Goal: Information Seeking & Learning: Learn about a topic

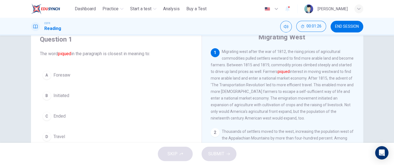
scroll to position [23, 0]
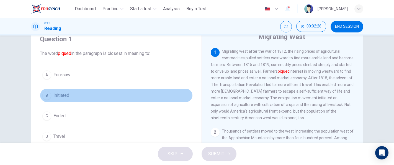
click at [62, 100] on button "B Initiated" at bounding box center [116, 95] width 153 height 14
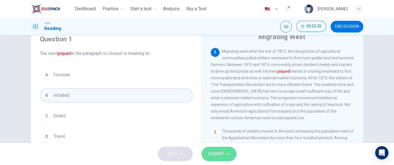
click at [210, 153] on span "SUBMIT" at bounding box center [216, 154] width 16 height 8
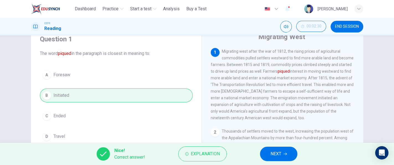
scroll to position [11, 0]
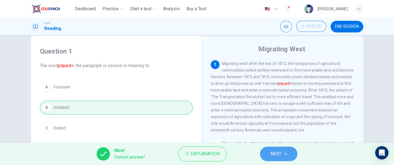
click at [288, 149] on button "NEXT" at bounding box center [278, 154] width 37 height 14
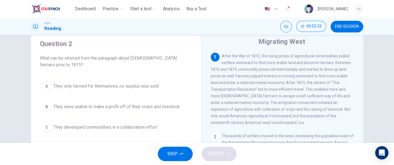
scroll to position [19, 0]
click at [360, 69] on div "Migrating West 1 After the War of 1812, the rising prices of agricultural commo…" at bounding box center [283, 128] width 162 height 201
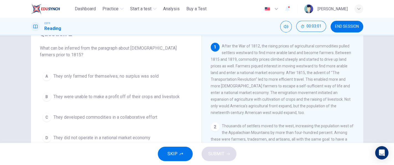
scroll to position [29, 0]
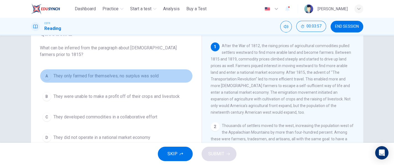
click at [153, 78] on span "They only farmed for themselves; no surplus was sold" at bounding box center [105, 76] width 105 height 7
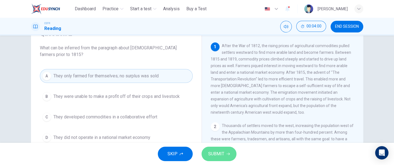
click at [209, 154] on span "SUBMIT" at bounding box center [216, 154] width 16 height 8
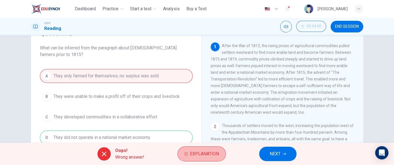
click at [209, 154] on span "Explanation" at bounding box center [204, 154] width 29 height 8
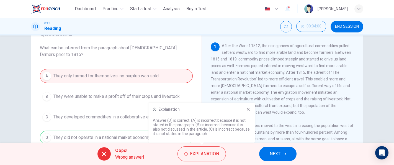
click at [295, 125] on div "1 After the War of 1812, the rising prices of agricultural commodities pulled s…" at bounding box center [286, 126] width 151 height 168
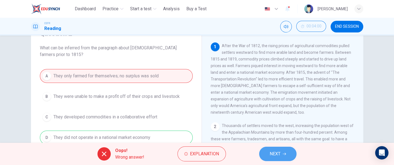
click at [284, 151] on button "NEXT" at bounding box center [277, 154] width 37 height 14
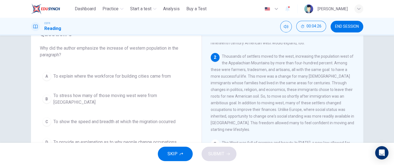
scroll to position [38, 0]
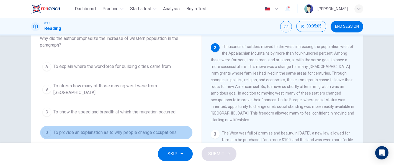
click at [173, 129] on span "To provide an explanation as to why people change occupations" at bounding box center [114, 132] width 123 height 7
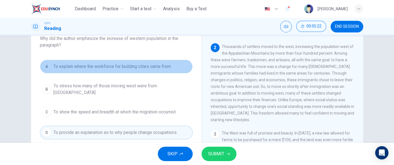
click at [181, 73] on button "A To explain where the workforce for building cities came from" at bounding box center [116, 67] width 153 height 14
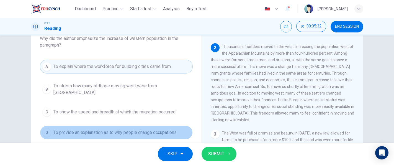
click at [172, 129] on span "To provide an explanation as to why people change occupations" at bounding box center [114, 132] width 123 height 7
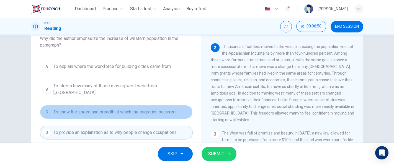
click at [166, 109] on span "To show the speed and breadth at which the migration occurred" at bounding box center [114, 112] width 122 height 7
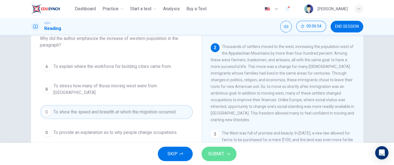
click at [212, 151] on span "SUBMIT" at bounding box center [216, 154] width 16 height 8
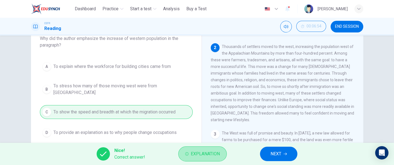
click at [212, 151] on span "Explanation" at bounding box center [205, 154] width 29 height 8
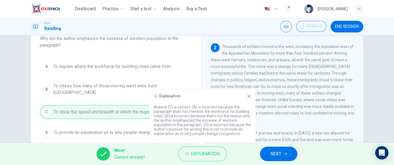
click at [280, 119] on div "2 Thousands of settlers moved to the west, increasing the population west of th…" at bounding box center [283, 83] width 144 height 80
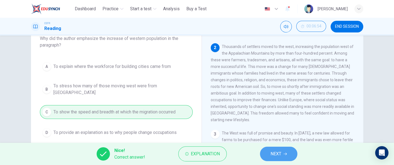
click at [275, 147] on button "NEXT" at bounding box center [278, 154] width 37 height 14
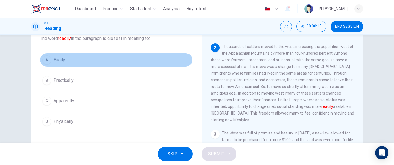
click at [57, 65] on button "A Easily" at bounding box center [116, 60] width 153 height 14
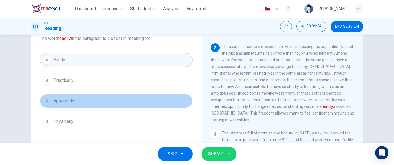
click at [147, 105] on button "C Apparently" at bounding box center [116, 101] width 153 height 14
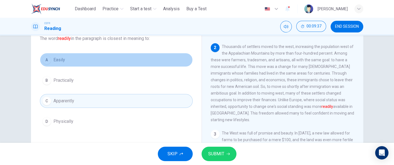
click at [143, 57] on button "A Easily" at bounding box center [116, 60] width 153 height 14
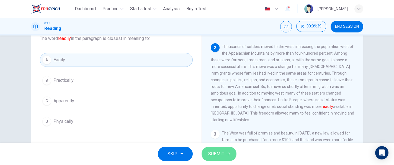
click at [207, 151] on button "SUBMIT" at bounding box center [219, 154] width 35 height 14
click at [215, 150] on span "SUBMIT" at bounding box center [216, 154] width 16 height 8
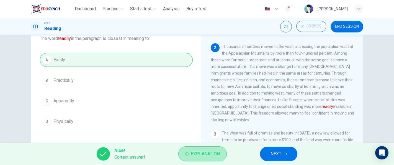
click at [215, 150] on span "Explanation" at bounding box center [205, 154] width 29 height 8
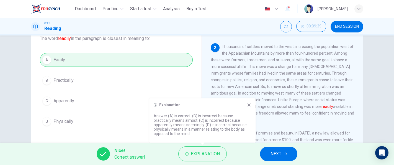
click at [270, 116] on span "Thousands of settlers moved to the west, increasing the population west of the …" at bounding box center [283, 83] width 144 height 78
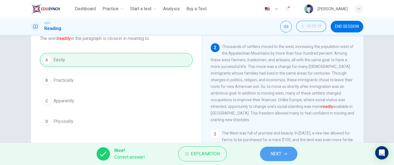
click at [285, 157] on button "NEXT" at bounding box center [278, 154] width 37 height 14
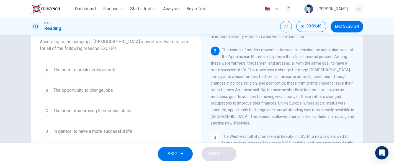
scroll to position [36, 0]
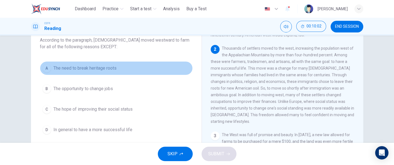
click at [154, 67] on button "A The need to break heritage roots" at bounding box center [116, 68] width 153 height 14
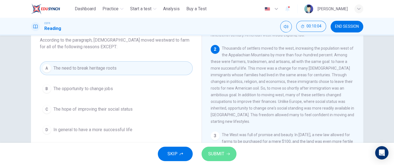
click at [209, 149] on button "SUBMIT" at bounding box center [219, 154] width 35 height 14
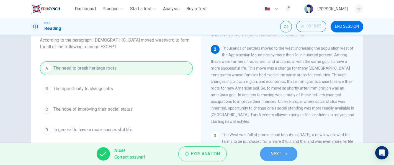
click at [264, 155] on button "NEXT" at bounding box center [278, 154] width 37 height 14
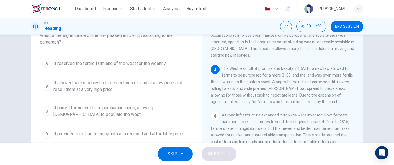
scroll to position [41, 0]
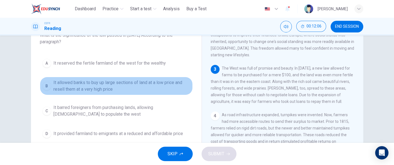
click at [172, 82] on span "It allowed banks to buy up large sections of land at a low price and resell the…" at bounding box center [121, 85] width 137 height 13
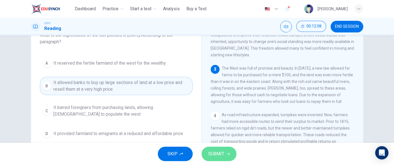
click at [207, 153] on button "SUBMIT" at bounding box center [219, 154] width 35 height 14
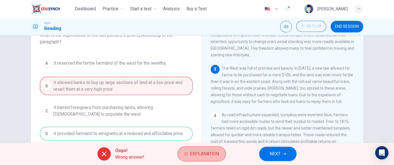
click at [207, 153] on span "Explanation" at bounding box center [204, 154] width 29 height 8
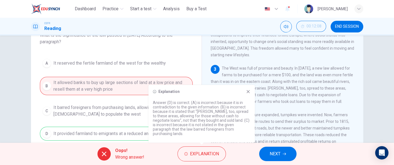
click at [266, 124] on span "As road infrastructure expanded, turnpikes were invented. Now, farmers had more…" at bounding box center [280, 131] width 139 height 38
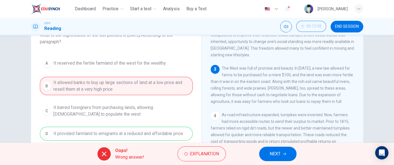
click at [276, 150] on span "NEXT" at bounding box center [275, 154] width 11 height 8
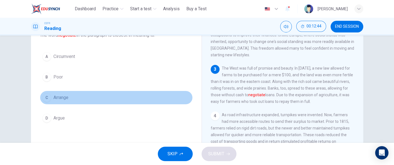
click at [81, 101] on button "C Arrange" at bounding box center [116, 98] width 153 height 14
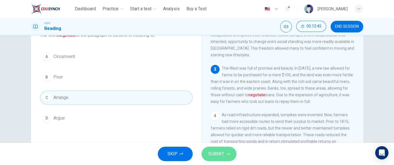
click at [216, 152] on span "SUBMIT" at bounding box center [216, 154] width 16 height 8
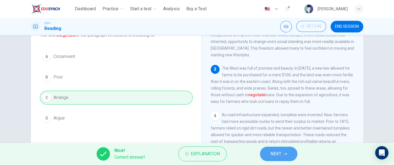
click at [287, 155] on button "NEXT" at bounding box center [278, 154] width 37 height 14
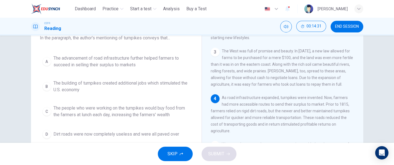
scroll to position [38, 0]
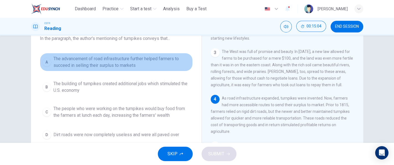
click at [164, 63] on span "The advancement of road infrastructure further helped farmers to succeed in sel…" at bounding box center [121, 61] width 137 height 13
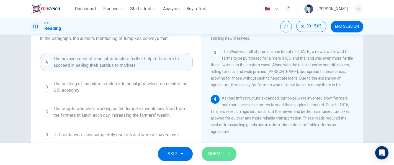
click at [209, 150] on span "SUBMIT" at bounding box center [216, 154] width 16 height 8
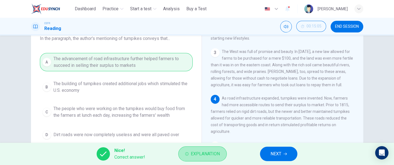
click at [209, 150] on span "Explanation" at bounding box center [205, 154] width 29 height 8
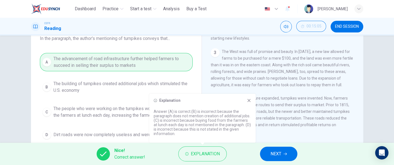
click at [313, 117] on div "4 As road infrastructure expanded, turnpikes were invented. Now, farmers had mo…" at bounding box center [283, 115] width 144 height 40
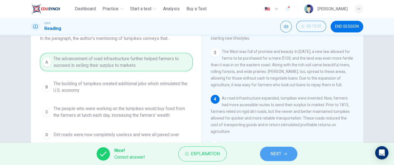
click at [269, 151] on button "NEXT" at bounding box center [278, 154] width 37 height 14
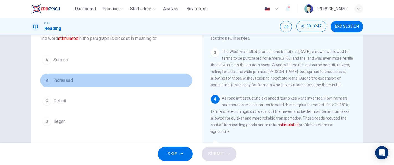
click at [58, 84] on button "B Increased" at bounding box center [116, 80] width 153 height 14
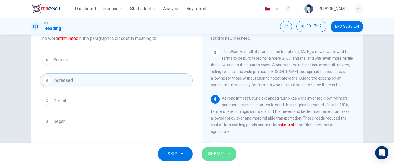
click at [227, 150] on button "SUBMIT" at bounding box center [219, 154] width 35 height 14
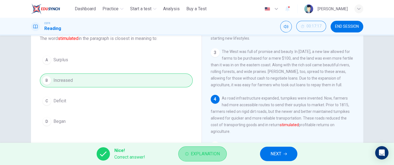
click at [212, 158] on button "Explanation" at bounding box center [202, 153] width 48 height 15
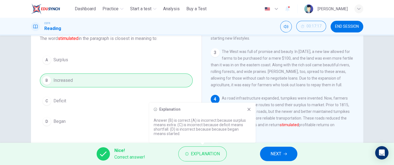
click at [288, 124] on div "4 As road infrastructure expanded, turnpikes were invented. Now, farmers had mo…" at bounding box center [283, 115] width 144 height 40
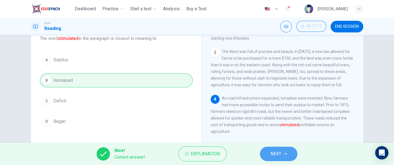
click at [290, 150] on button "NEXT" at bounding box center [278, 154] width 37 height 14
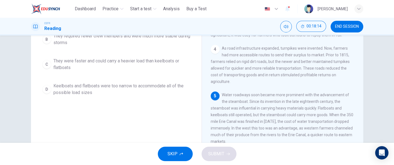
scroll to position [79, 0]
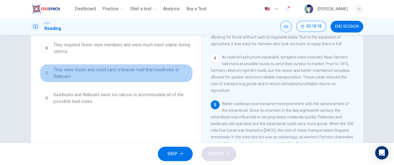
click at [159, 69] on span "They were faster and could carry a heavier load than keelboats or flatboats" at bounding box center [121, 72] width 137 height 13
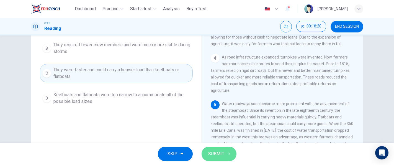
click at [214, 148] on button "SUBMIT" at bounding box center [219, 154] width 35 height 14
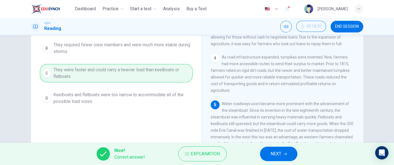
click at [273, 155] on span "NEXT" at bounding box center [276, 154] width 11 height 8
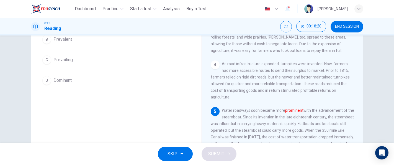
scroll to position [72, 0]
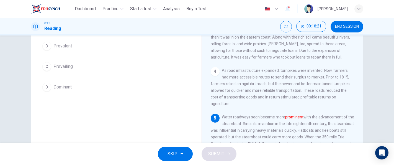
drag, startPoint x: 388, startPoint y: 98, endPoint x: 394, endPoint y: 97, distance: 5.7
click at [394, 97] on div "Question 11 The word prominent in the paragraph is closest in meaning to: A Imp…" at bounding box center [197, 88] width 394 height 107
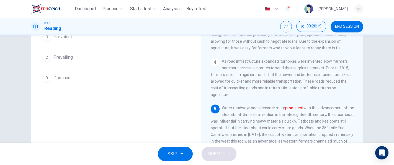
scroll to position [44, 0]
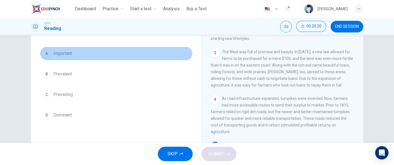
click at [73, 51] on button "A Important" at bounding box center [116, 54] width 153 height 14
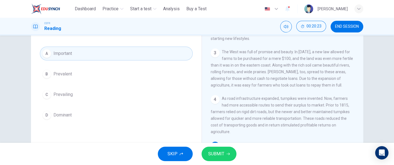
drag, startPoint x: 219, startPoint y: 155, endPoint x: 236, endPoint y: 104, distance: 54.3
click at [235, 111] on div "Dashboard Practice Start a test Analysis Buy a Test English ** ​ [PERSON_NAME] …" at bounding box center [197, 82] width 394 height 165
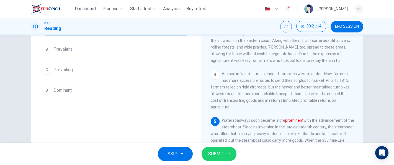
scroll to position [66, 0]
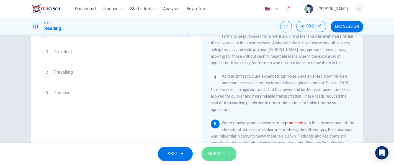
click at [232, 151] on button "SUBMIT" at bounding box center [219, 154] width 35 height 14
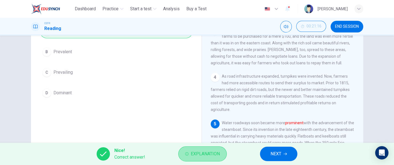
click at [218, 150] on span "Explanation" at bounding box center [205, 154] width 29 height 8
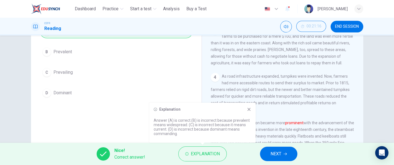
click at [333, 121] on span "Water roadways soon became more prominent with the advancement of the steamboat…" at bounding box center [283, 143] width 144 height 44
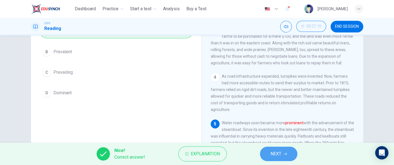
click at [288, 150] on button "NEXT" at bounding box center [278, 154] width 37 height 14
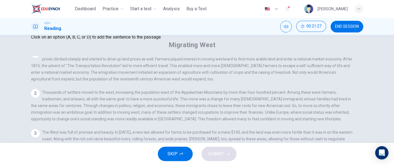
scroll to position [71, 0]
drag, startPoint x: 361, startPoint y: 99, endPoint x: 360, endPoint y: 115, distance: 16.1
click at [360, 115] on div "Migrating West 1 After the War of 1812, the rising prices of agricultural commo…" at bounding box center [197, 127] width 332 height 175
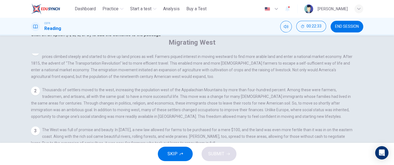
scroll to position [77, 0]
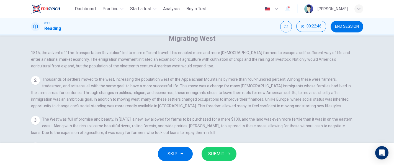
drag, startPoint x: 388, startPoint y: 97, endPoint x: 388, endPoint y: 100, distance: 3.1
click at [388, 100] on div "Question 12 Look at the four that indicate where the following sentence could b…" at bounding box center [197, 88] width 394 height 107
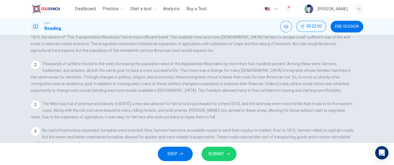
scroll to position [93, 0]
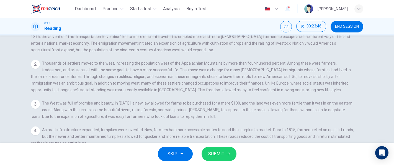
drag, startPoint x: 269, startPoint y: 124, endPoint x: 270, endPoint y: 119, distance: 5.1
click at [83, 154] on input at bounding box center [64, 156] width 38 height 5
click at [234, 151] on button "SUBMIT" at bounding box center [219, 154] width 35 height 14
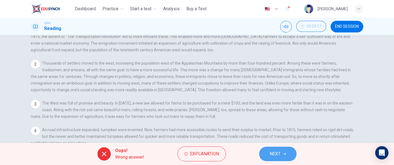
click at [278, 148] on button "NEXT" at bounding box center [277, 154] width 37 height 14
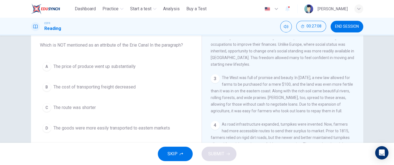
scroll to position [29, 0]
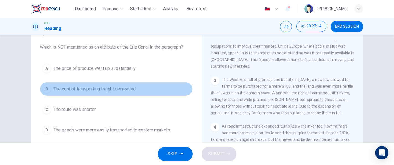
click at [121, 91] on span "The cost of transporting freight decreased" at bounding box center [94, 89] width 82 height 7
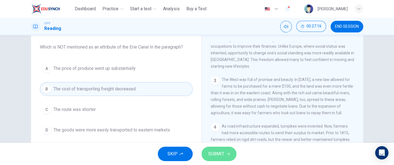
click at [219, 153] on span "SUBMIT" at bounding box center [216, 154] width 16 height 8
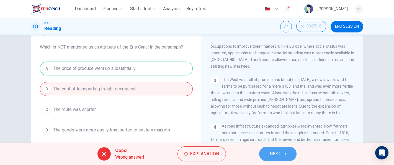
click at [266, 155] on button "NEXT" at bounding box center [277, 154] width 37 height 14
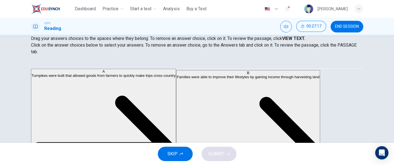
scroll to position [103, 0]
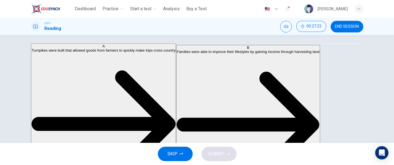
drag, startPoint x: 125, startPoint y: 47, endPoint x: 137, endPoint y: 48, distance: 12.8
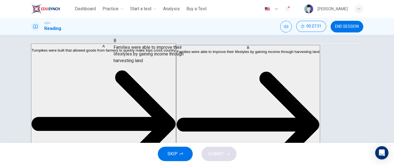
drag, startPoint x: 98, startPoint y: 86, endPoint x: 173, endPoint y: 51, distance: 82.9
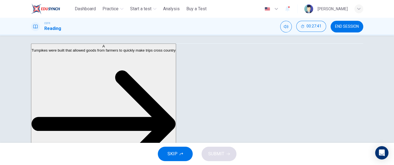
scroll to position [70, 0]
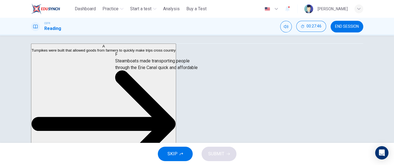
drag, startPoint x: 86, startPoint y: 121, endPoint x: 163, endPoint y: 74, distance: 89.7
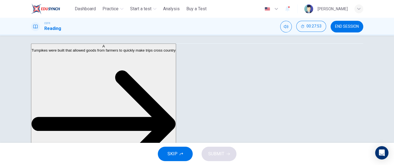
scroll to position [10, 0]
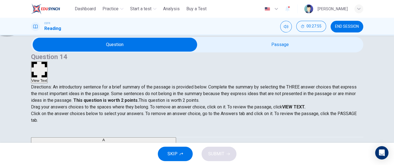
click at [47, 62] on icon "button" at bounding box center [40, 70] width 16 height 16
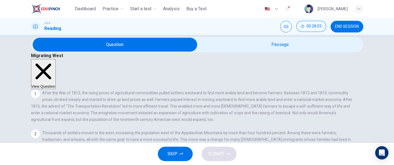
click at [56, 59] on button "View Question" at bounding box center [43, 74] width 25 height 30
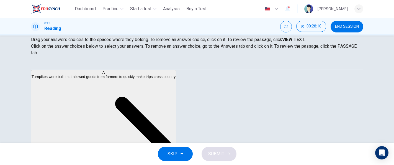
scroll to position [88, 0]
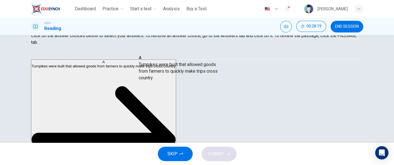
drag, startPoint x: 93, startPoint y: 75, endPoint x: 196, endPoint y: 73, distance: 102.2
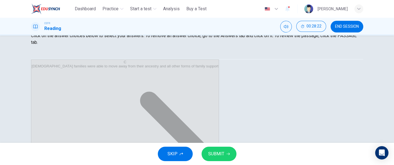
drag, startPoint x: 134, startPoint y: 87, endPoint x: 133, endPoint y: 92, distance: 4.9
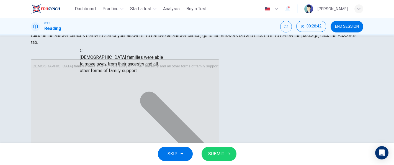
scroll to position [0, 0]
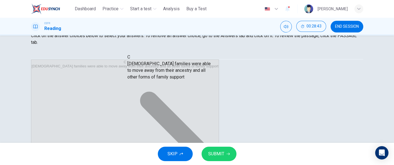
drag, startPoint x: 105, startPoint y: 68, endPoint x: 194, endPoint y: 69, distance: 88.9
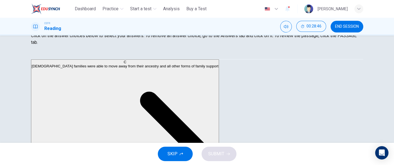
drag, startPoint x: 211, startPoint y: 119, endPoint x: 142, endPoint y: 117, distance: 68.5
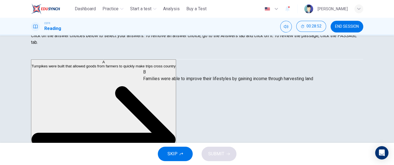
drag, startPoint x: 179, startPoint y: 74, endPoint x: 178, endPoint y: 77, distance: 2.9
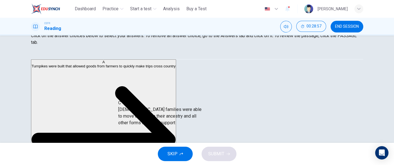
drag, startPoint x: 93, startPoint y: 104, endPoint x: 176, endPoint y: 114, distance: 83.4
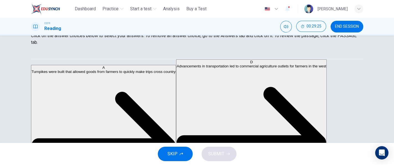
scroll to position [36, 0]
drag, startPoint x: 90, startPoint y: 99, endPoint x: 174, endPoint y: 98, distance: 84.2
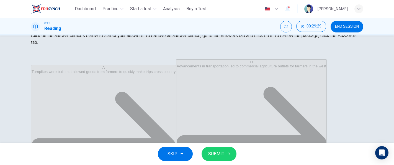
scroll to position [10, 0]
click at [215, 152] on span "SUBMIT" at bounding box center [216, 154] width 16 height 8
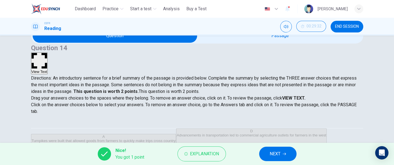
scroll to position [107, 0]
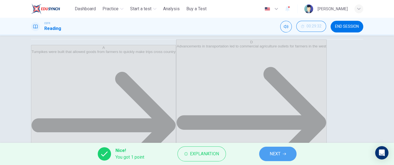
click at [295, 156] on button "NEXT" at bounding box center [277, 154] width 37 height 14
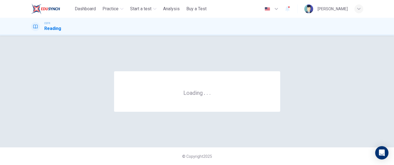
scroll to position [0, 0]
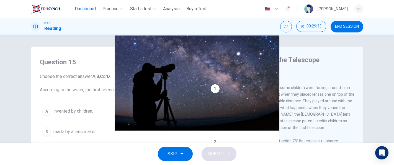
click at [97, 6] on button "Dashboard" at bounding box center [85, 9] width 25 height 10
